Goal: Navigation & Orientation: Find specific page/section

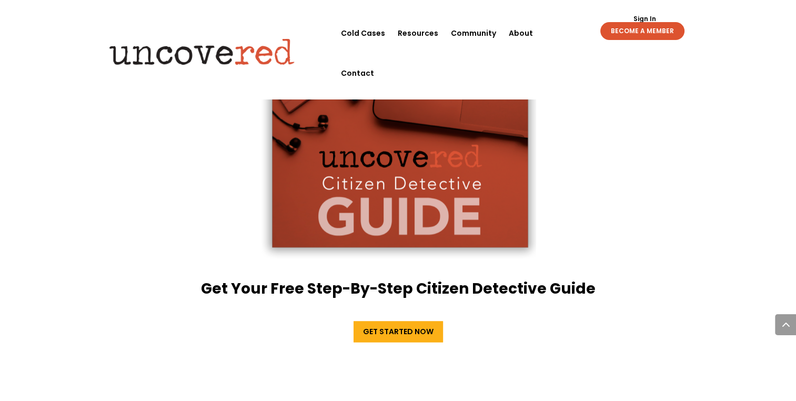
scroll to position [1525, 0]
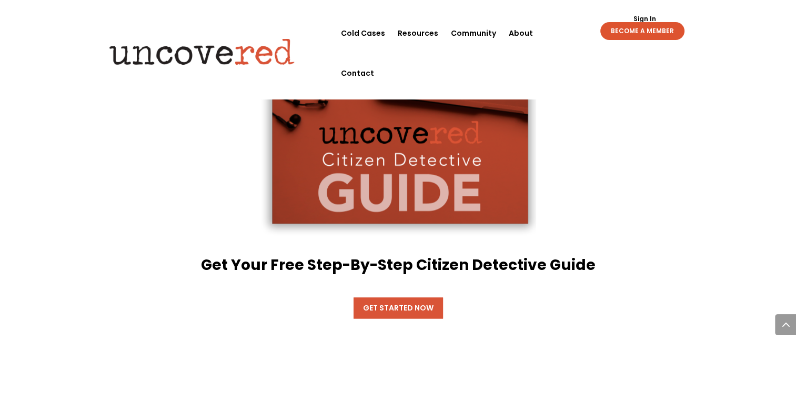
click at [392, 297] on link "Get Started Now" at bounding box center [397, 307] width 89 height 21
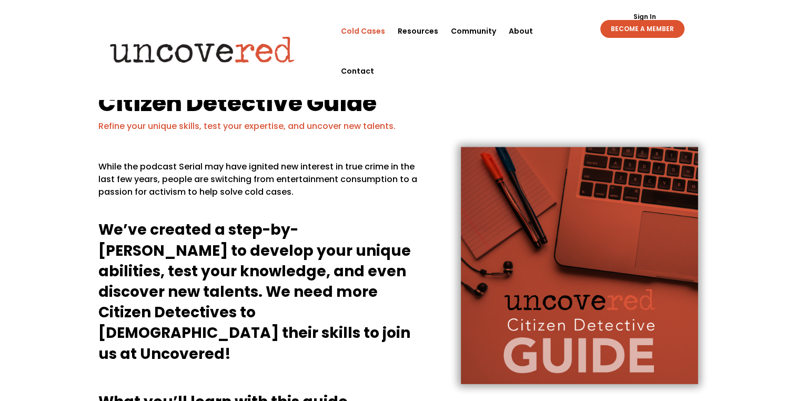
click at [377, 27] on link "Cold Cases" at bounding box center [363, 31] width 44 height 40
click at [555, 28] on div "Sign Out Sign In BECOME A MEMBER Sign Out Sign In BECOME A MEMBER" at bounding box center [626, 24] width 145 height 27
click at [520, 29] on link "About" at bounding box center [521, 31] width 24 height 40
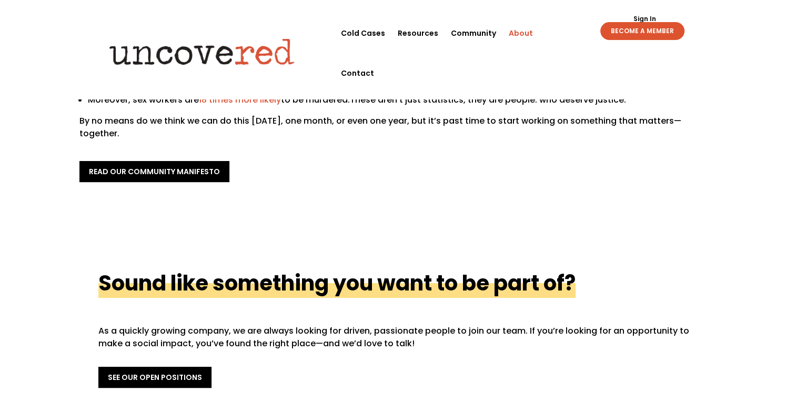
scroll to position [263, 0]
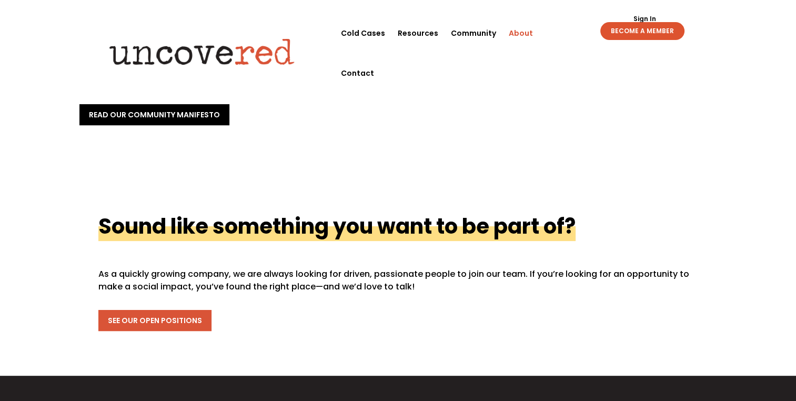
click at [180, 310] on link "See Our Open Positions" at bounding box center [154, 320] width 113 height 21
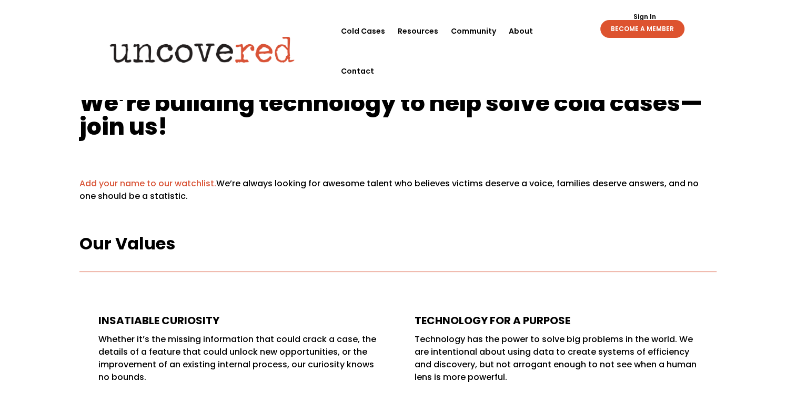
click at [164, 182] on link "Add your name to our watchlist." at bounding box center [147, 183] width 137 height 12
